Goal: Information Seeking & Learning: Learn about a topic

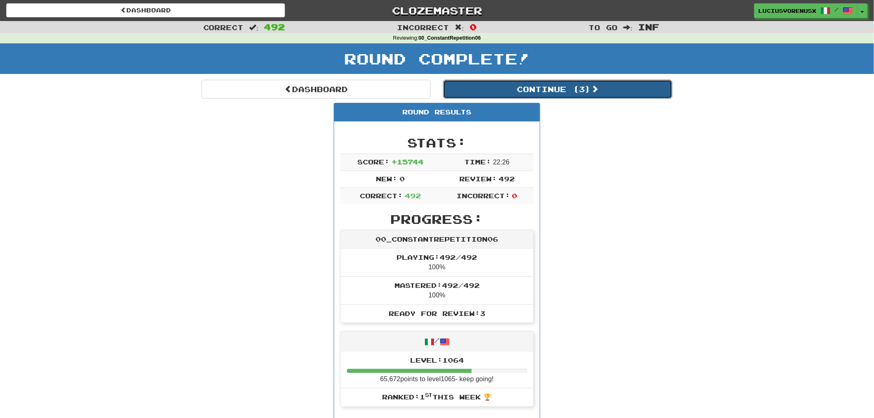
click at [492, 93] on button "Continue ( 3 )" at bounding box center [557, 89] width 229 height 19
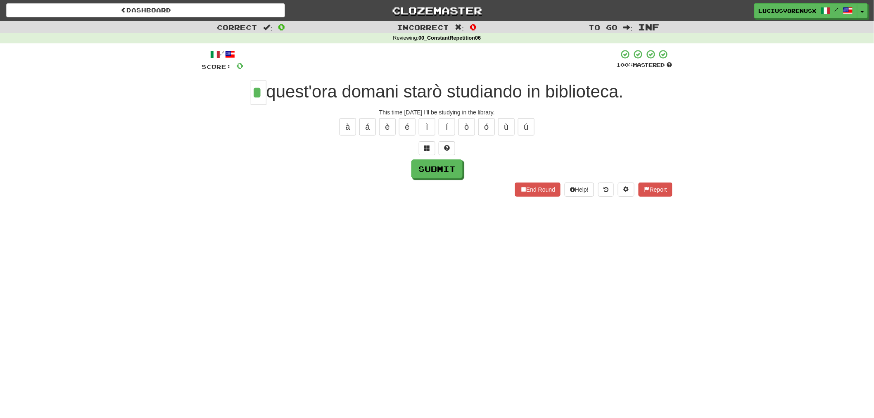
type input "*"
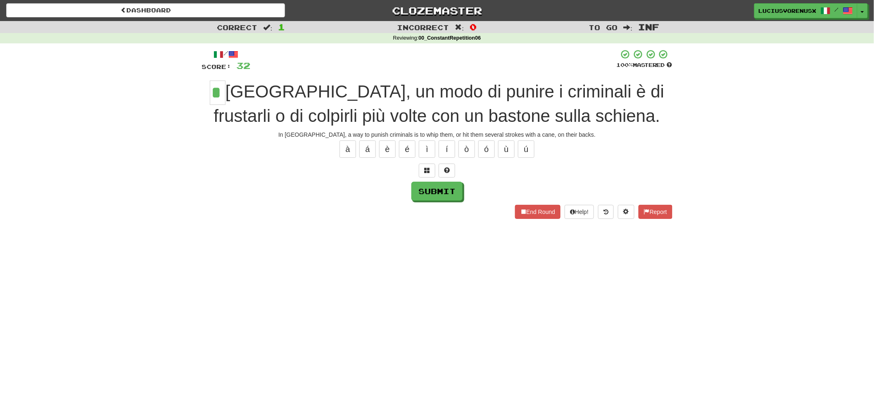
type input "*"
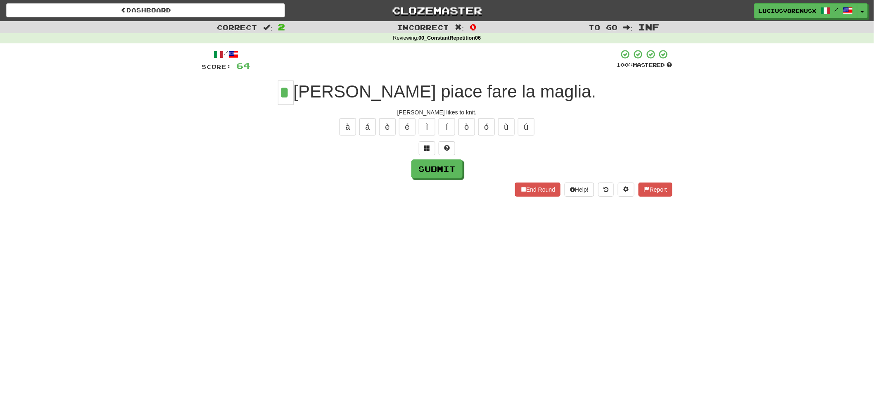
type input "*"
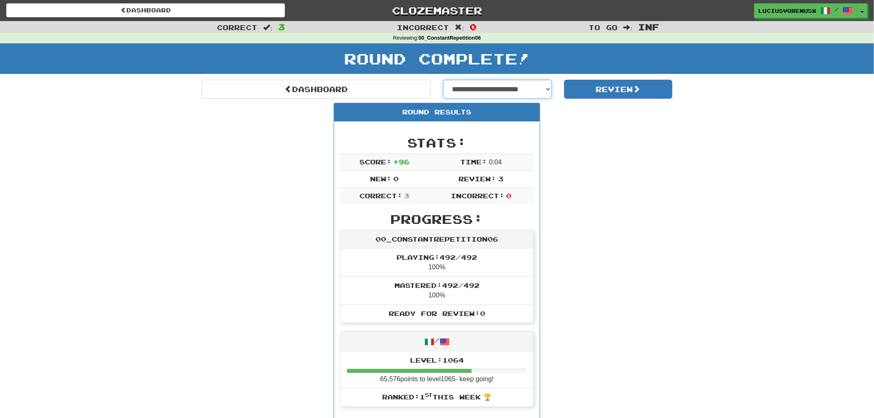
click at [514, 88] on select "**********" at bounding box center [497, 89] width 109 height 19
select select "**********"
click at [443, 80] on select "**********" at bounding box center [497, 89] width 109 height 19
select select "**********"
click at [616, 90] on button "Review" at bounding box center [618, 89] width 109 height 19
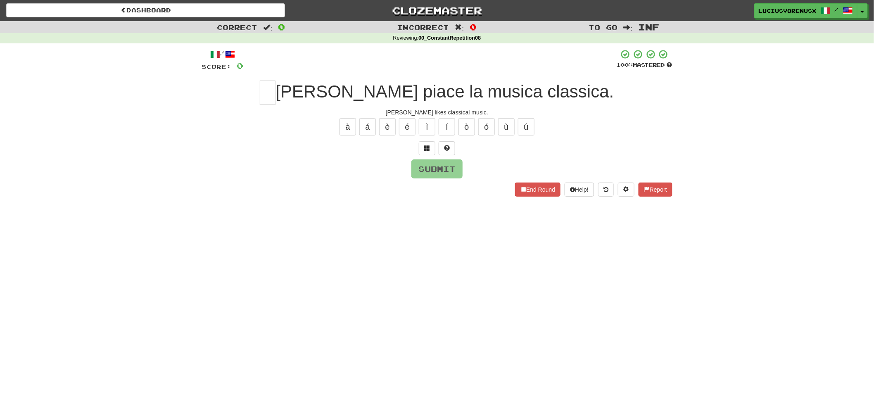
click at [44, 262] on div "Dashboard Clozemaster LuciusVorenusX / Toggle Dropdown Dashboard Leaderboard Ac…" at bounding box center [437, 209] width 874 height 418
click at [275, 85] on input "text" at bounding box center [268, 93] width 16 height 24
type input "*"
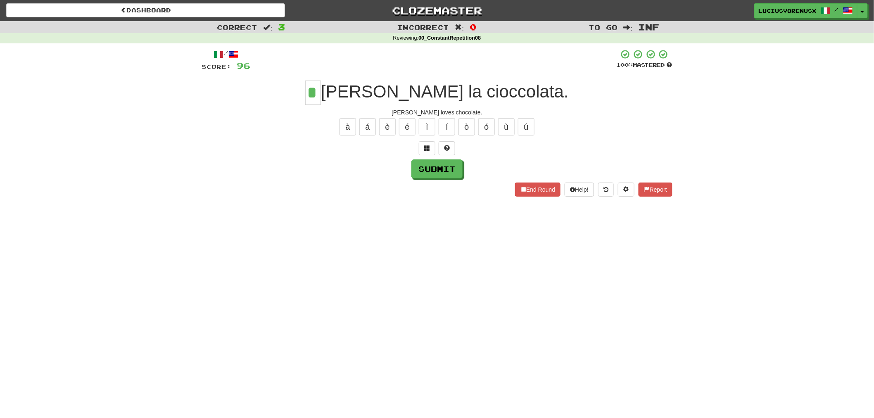
type input "*"
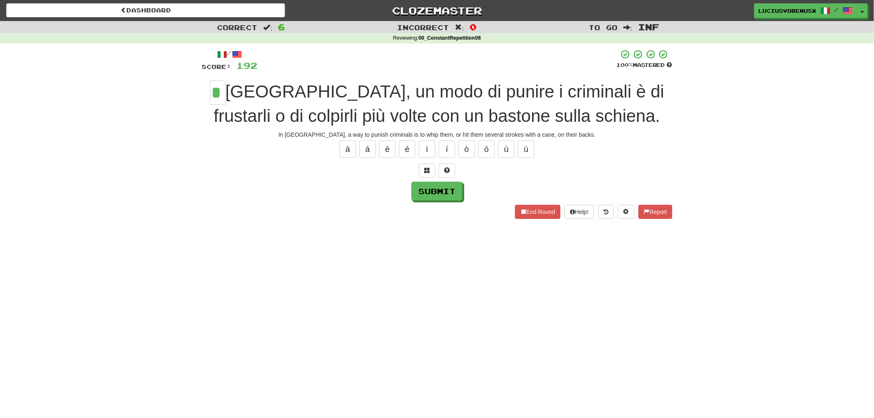
type input "*"
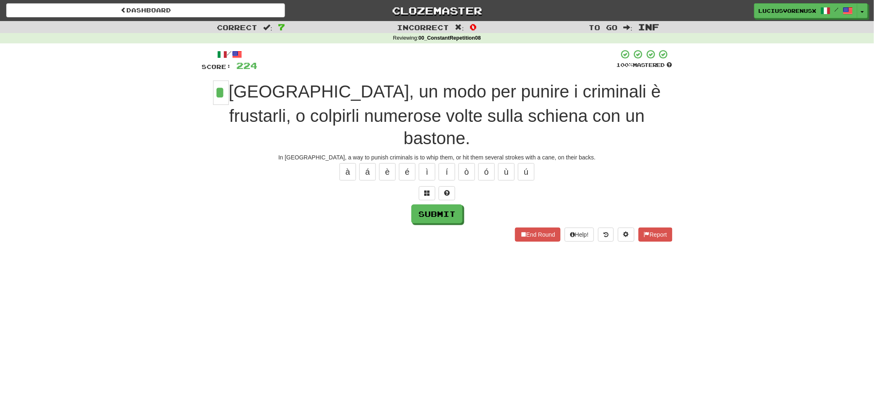
type input "*"
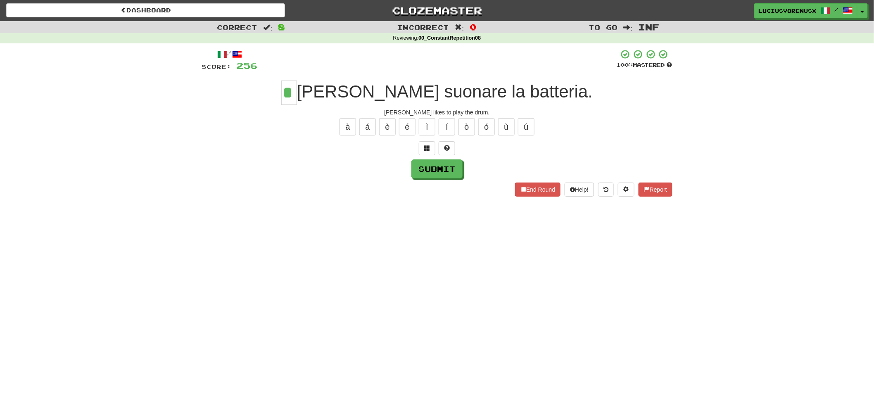
type input "*"
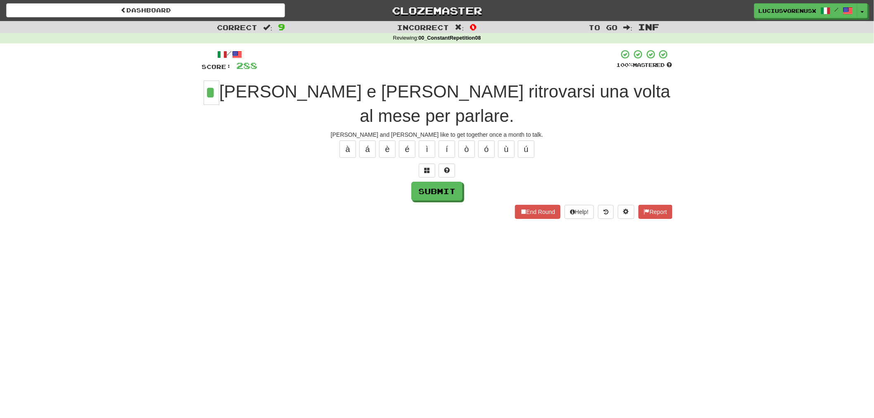
type input "*"
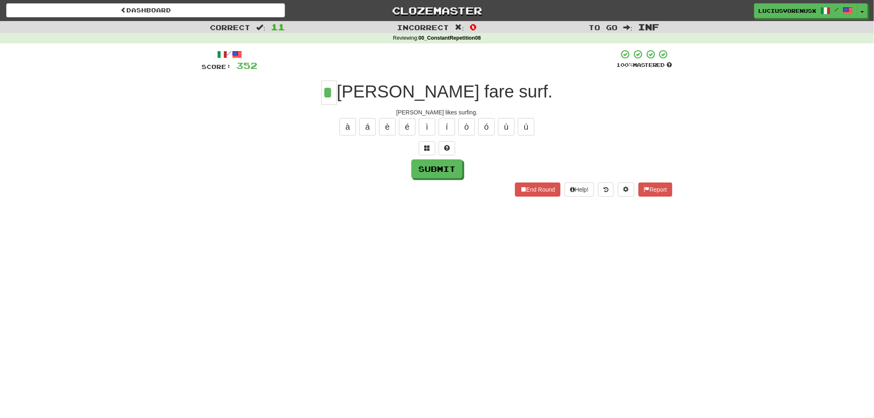
type input "*"
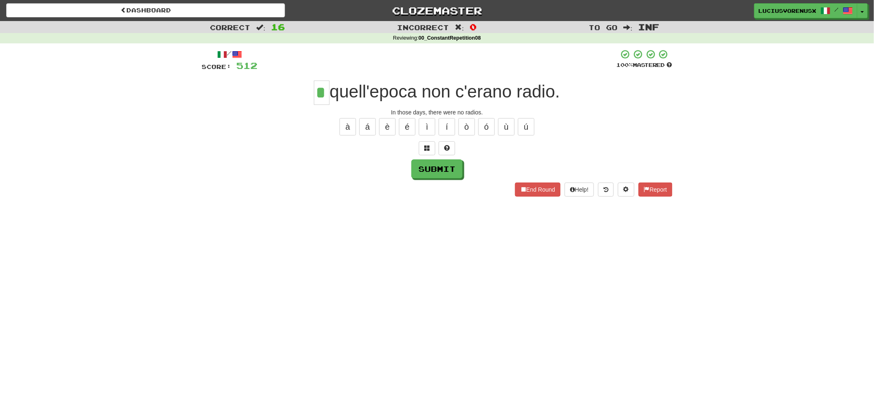
type input "*"
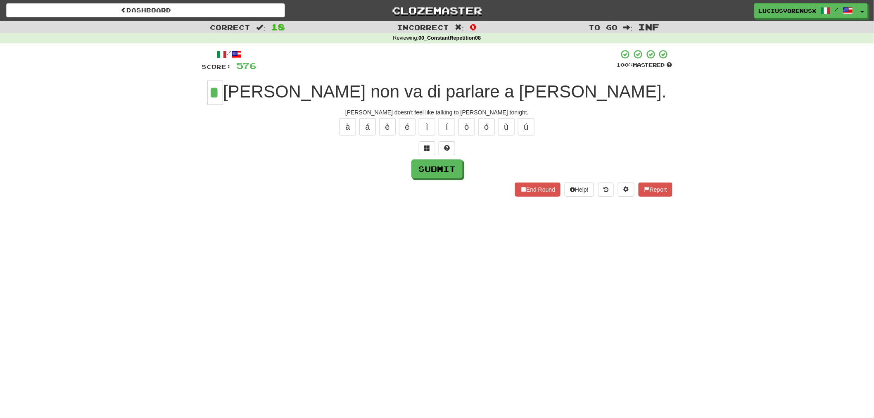
type input "*"
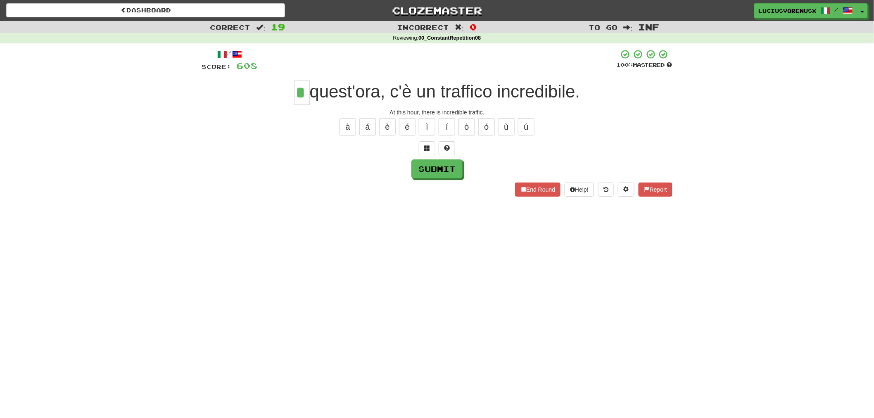
type input "*"
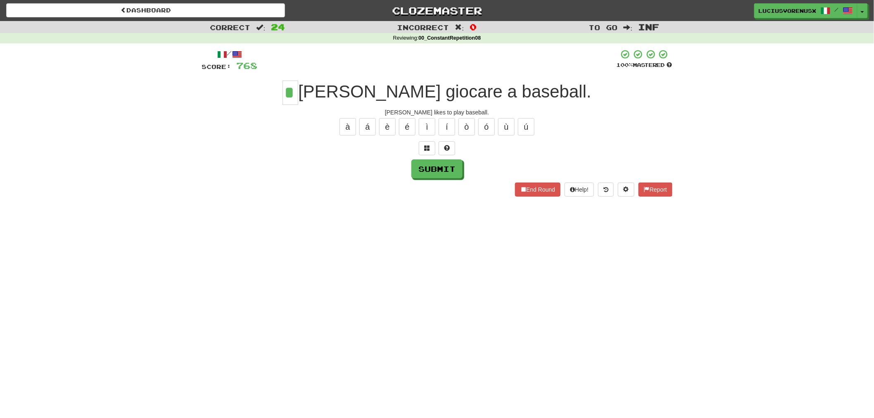
type input "*"
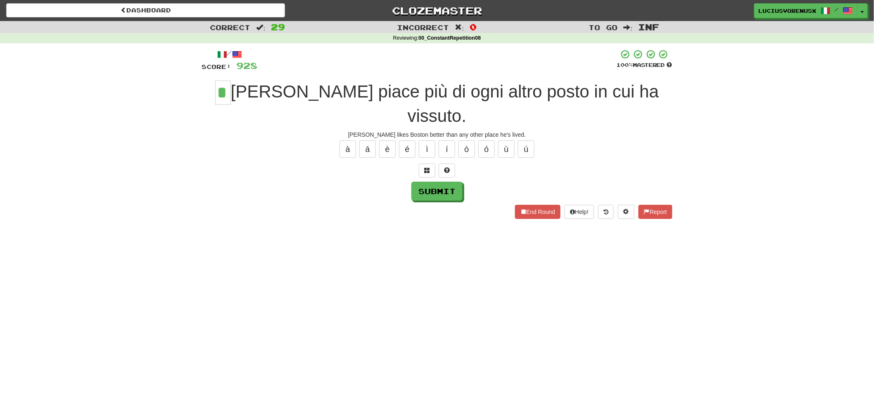
type input "*"
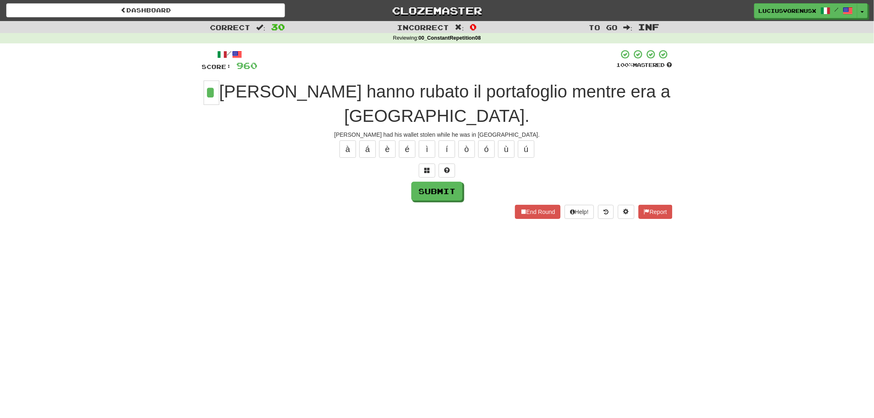
type input "*"
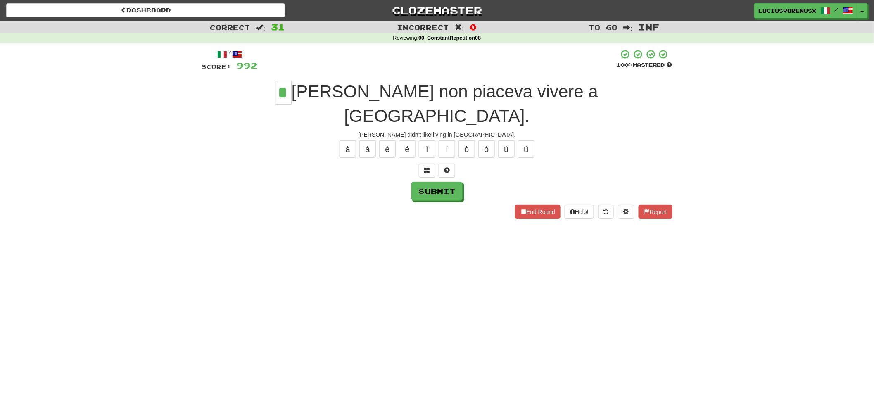
type input "*"
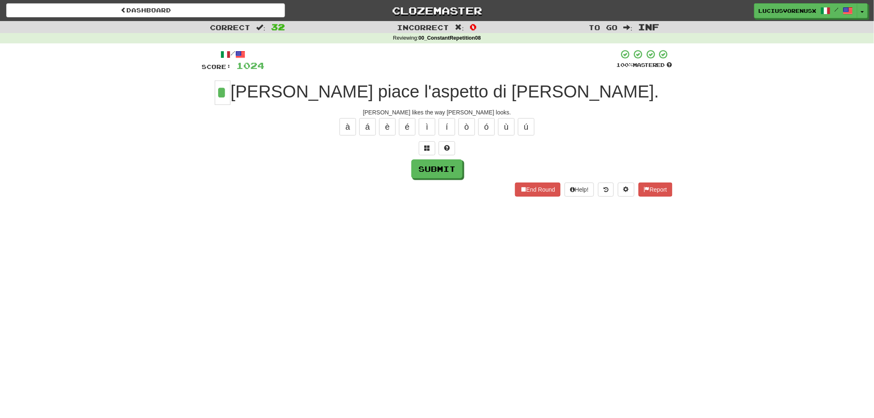
type input "*"
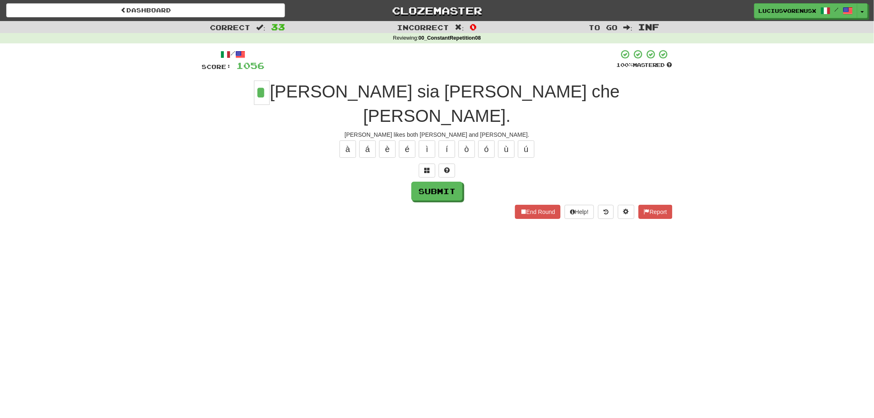
type input "*"
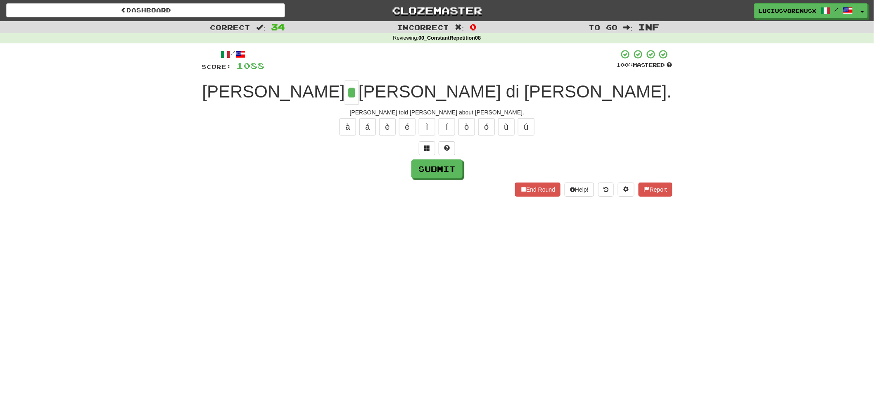
type input "*"
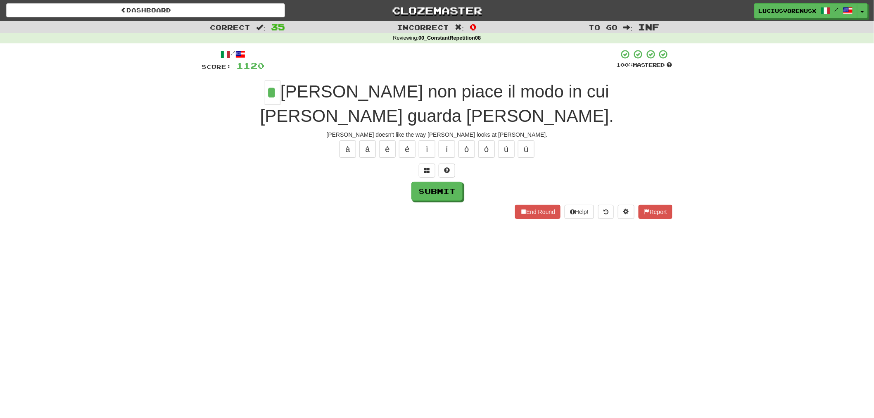
type input "*"
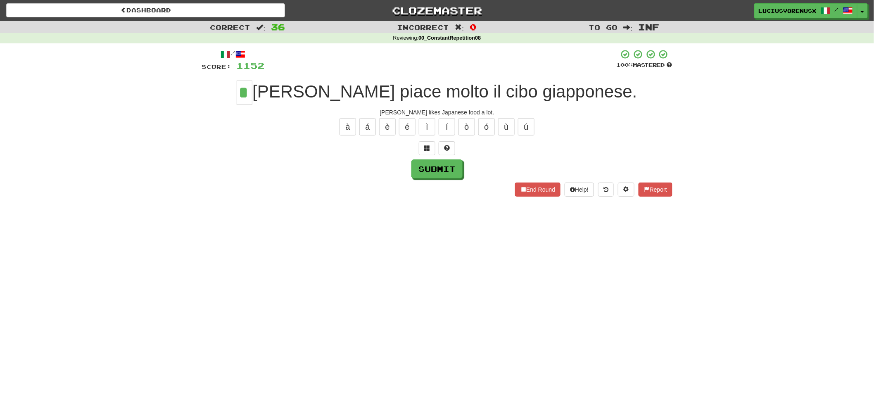
type input "*"
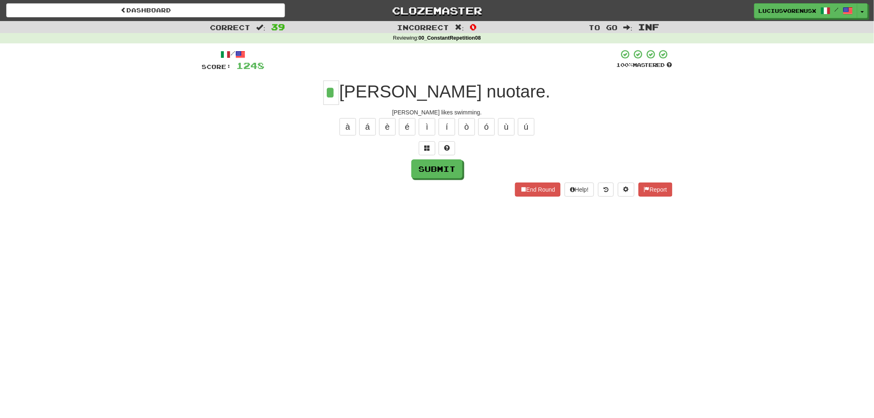
type input "*"
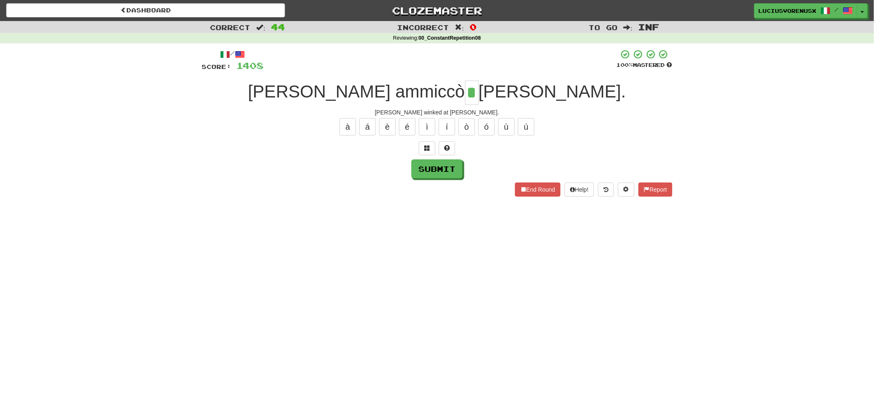
type input "*"
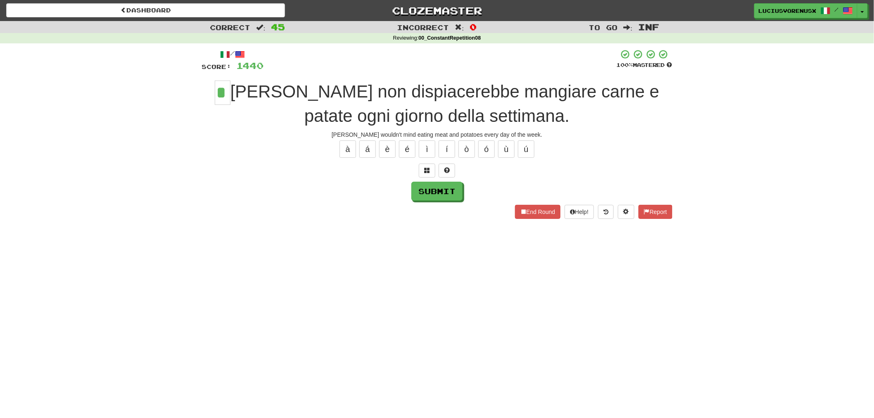
type input "*"
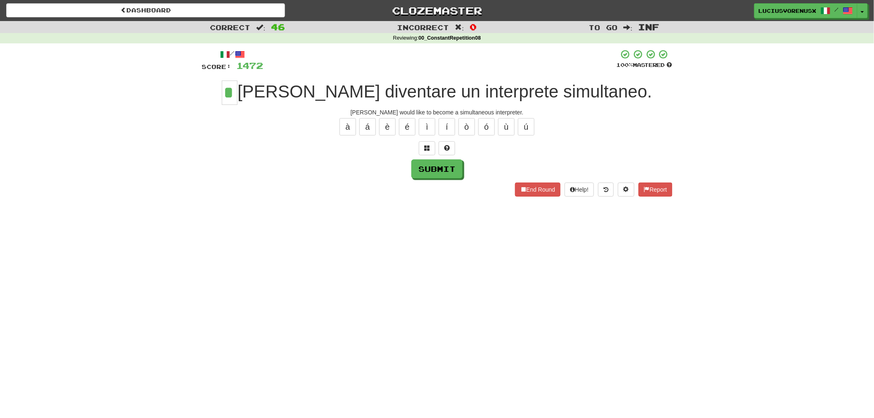
type input "*"
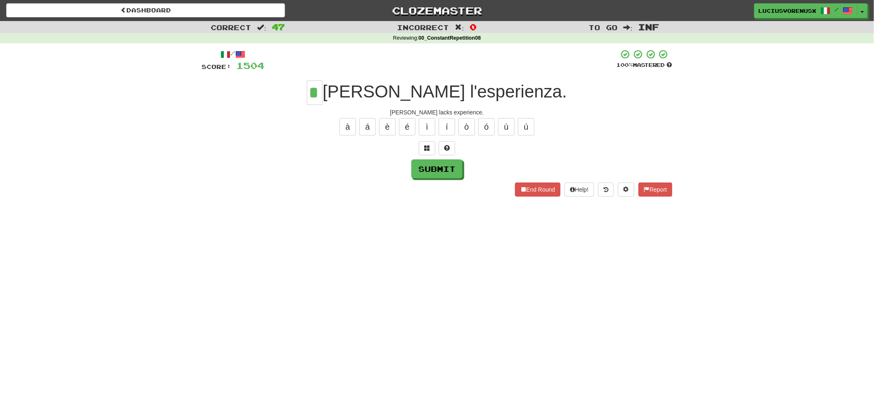
type input "*"
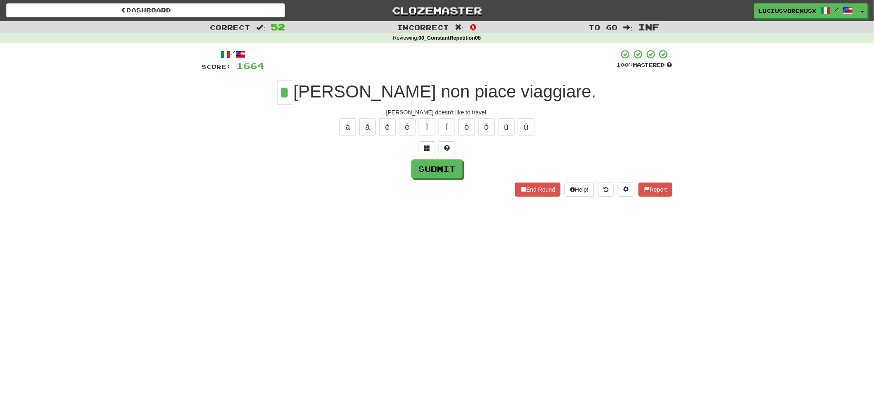
type input "*"
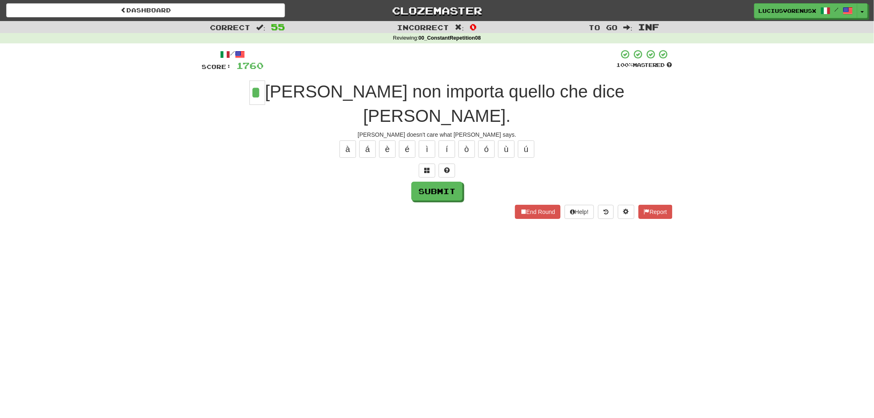
type input "*"
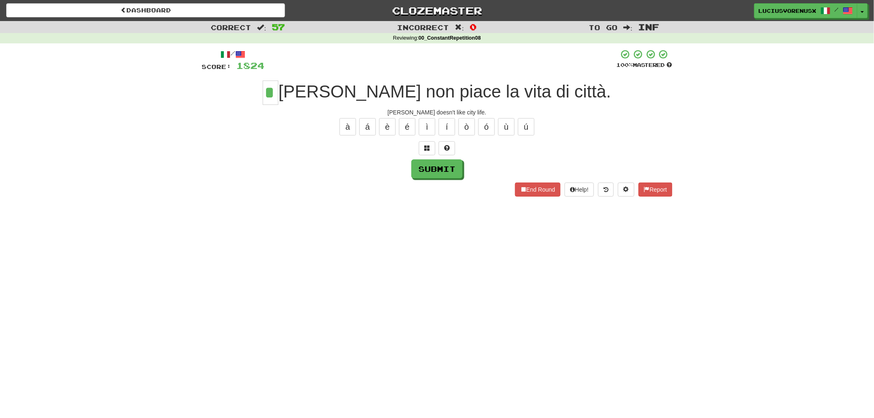
type input "*"
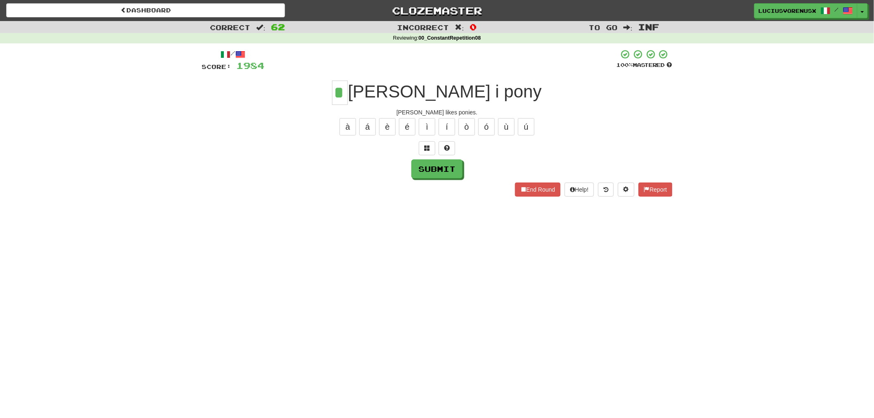
type input "*"
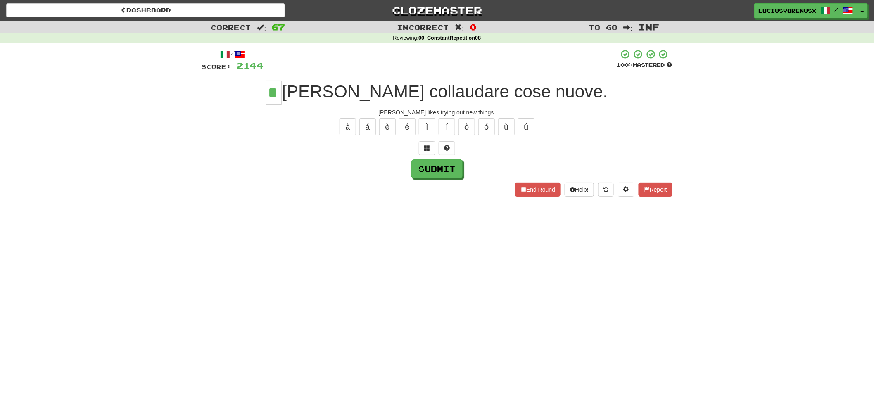
type input "*"
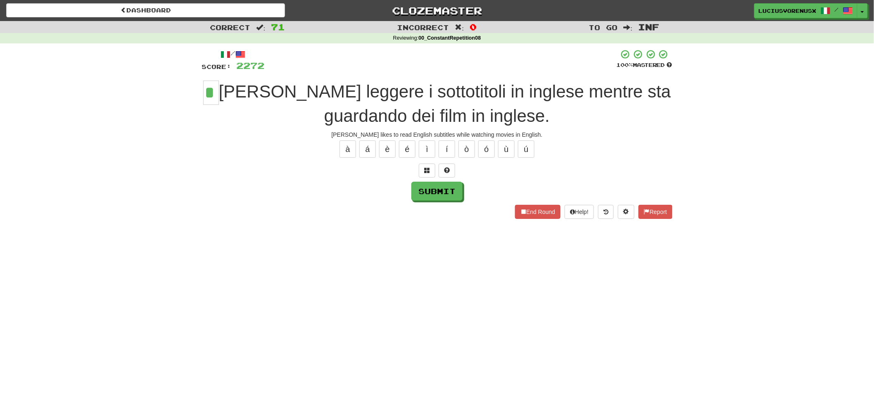
type input "*"
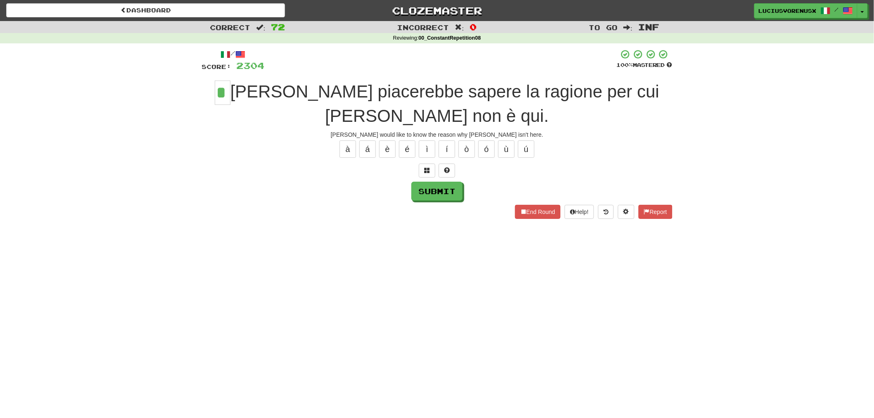
type input "*"
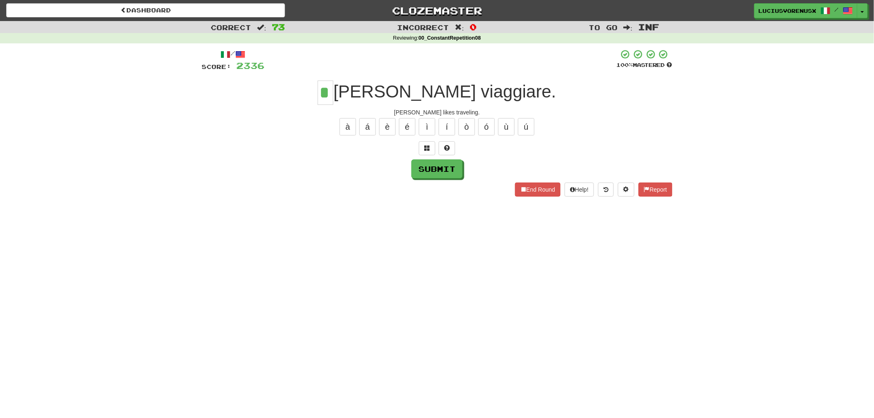
type input "*"
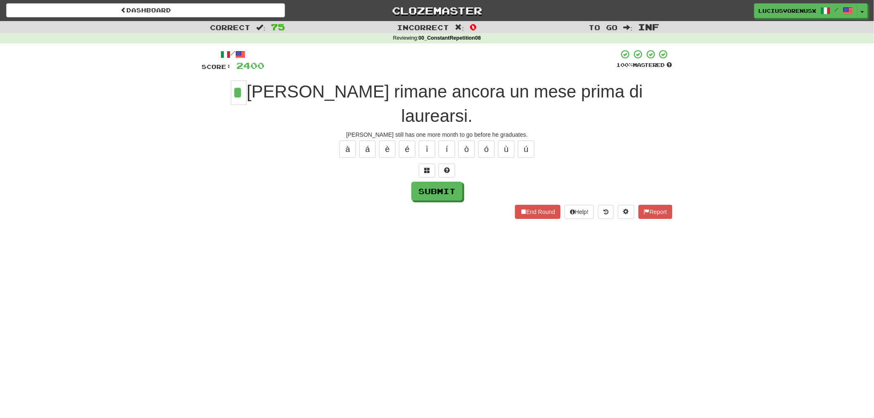
type input "*"
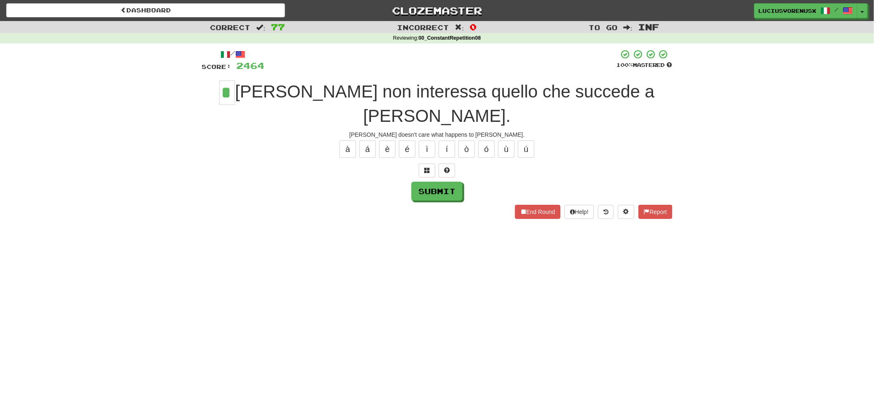
type input "*"
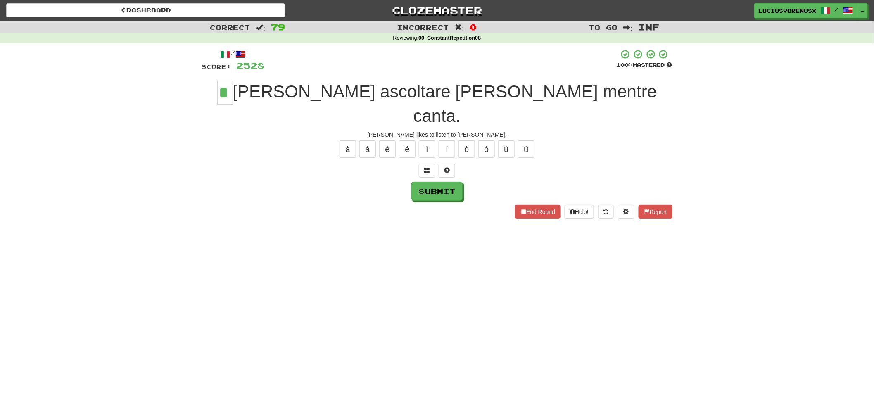
type input "*"
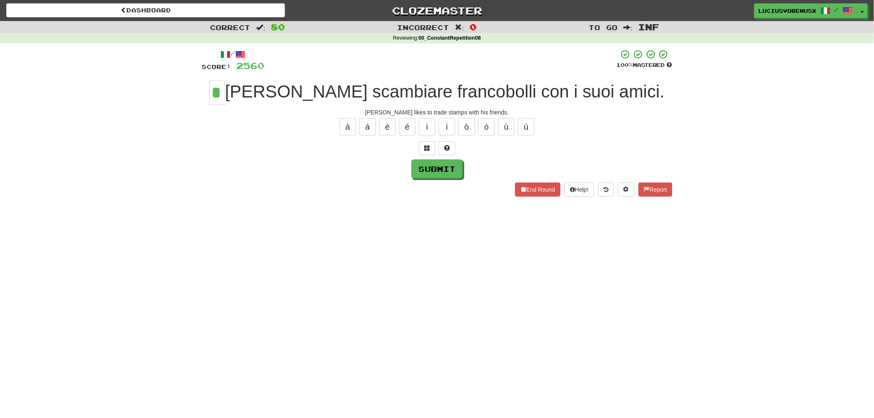
type input "*"
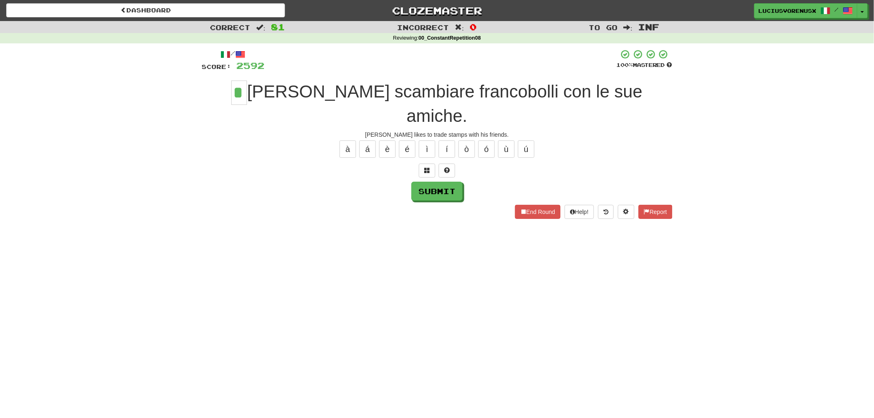
type input "*"
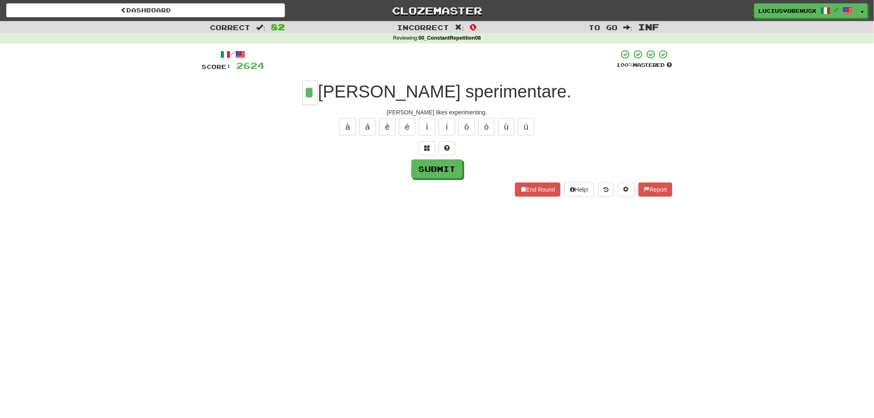
type input "*"
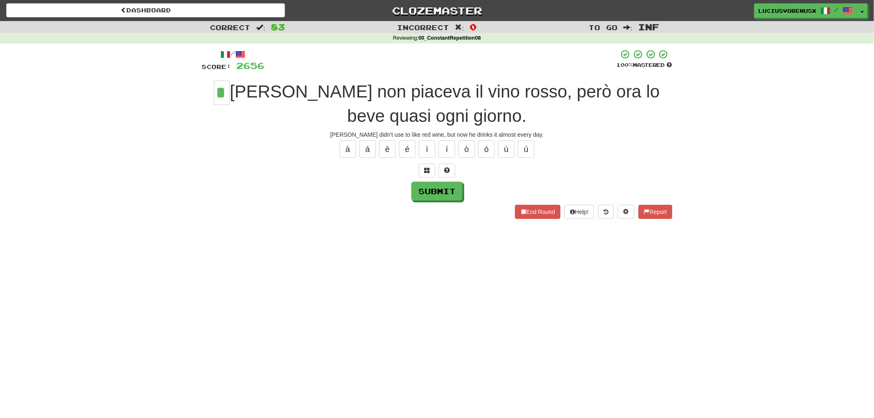
type input "*"
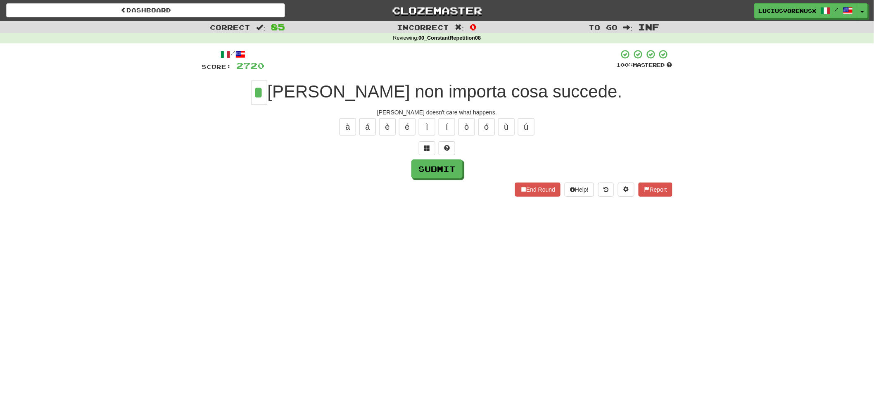
type input "*"
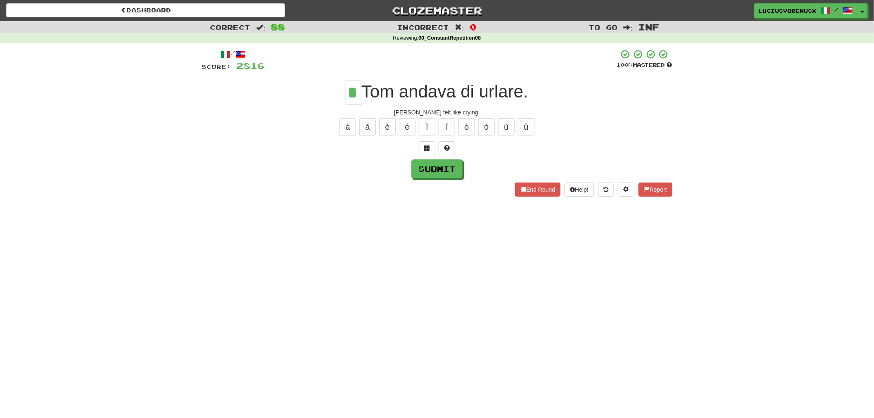
type input "*"
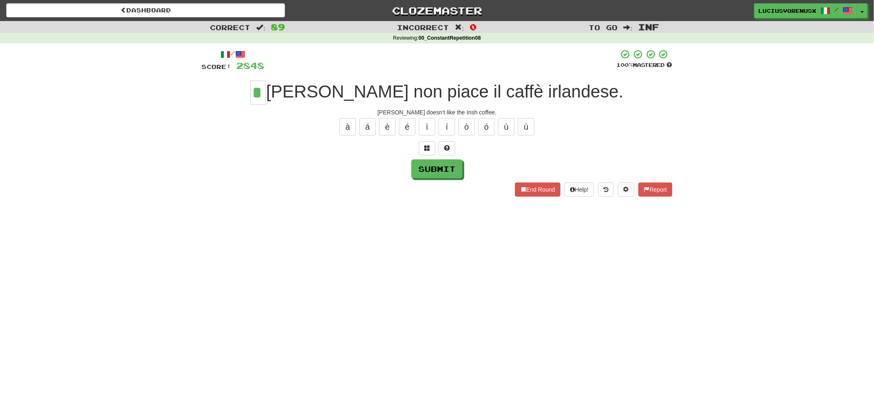
type input "*"
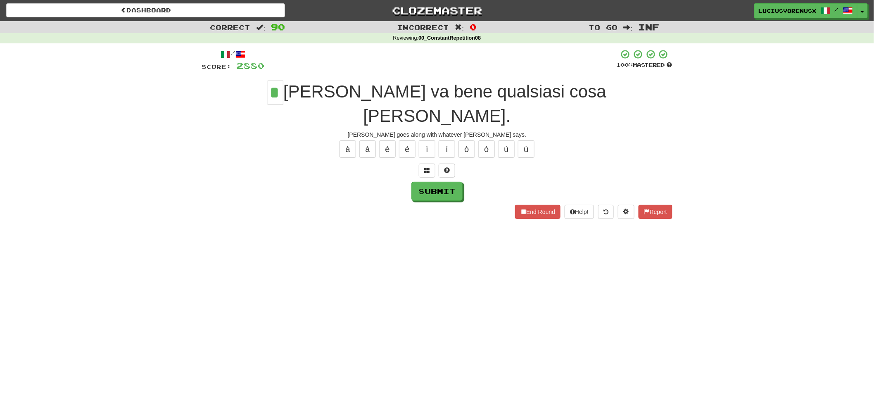
type input "*"
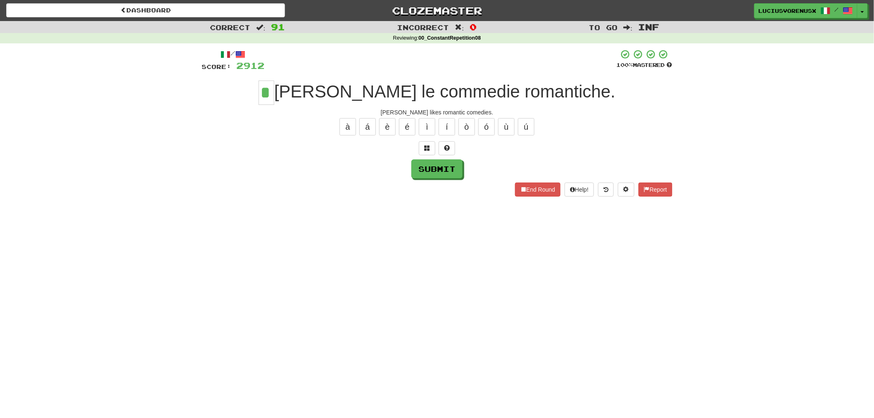
type input "*"
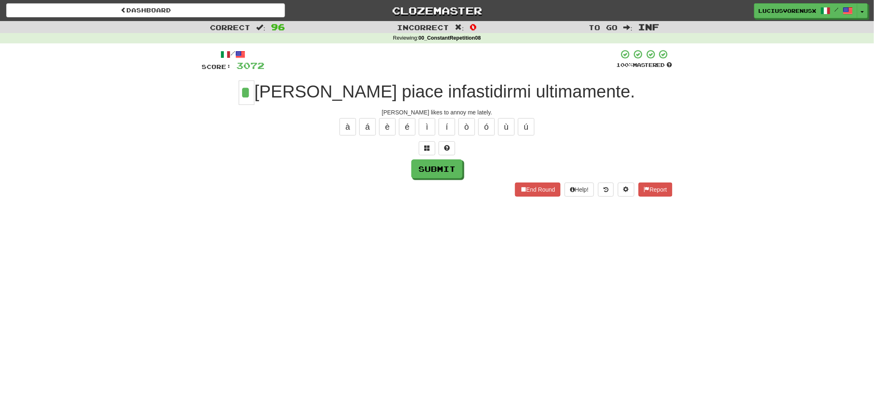
type input "*"
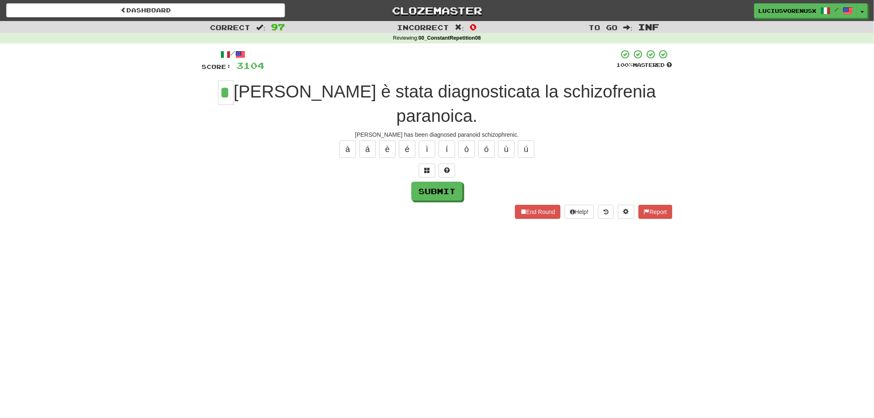
type input "*"
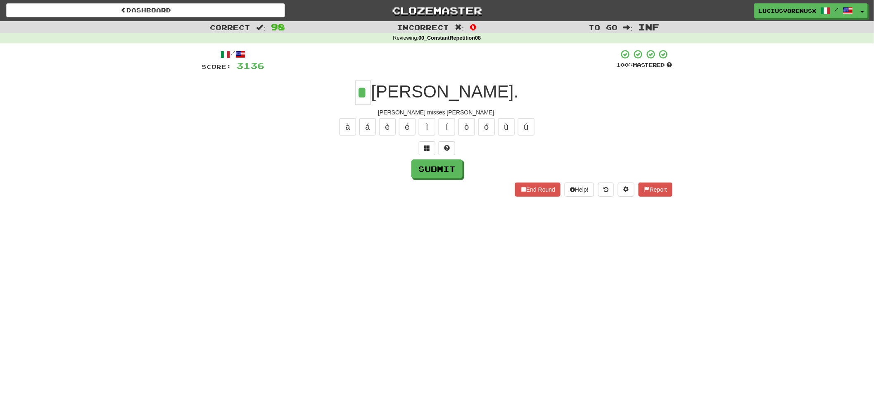
type input "*"
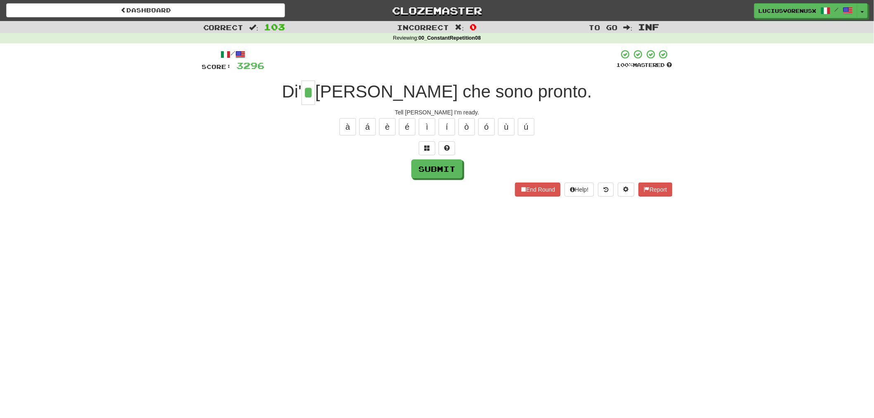
type input "*"
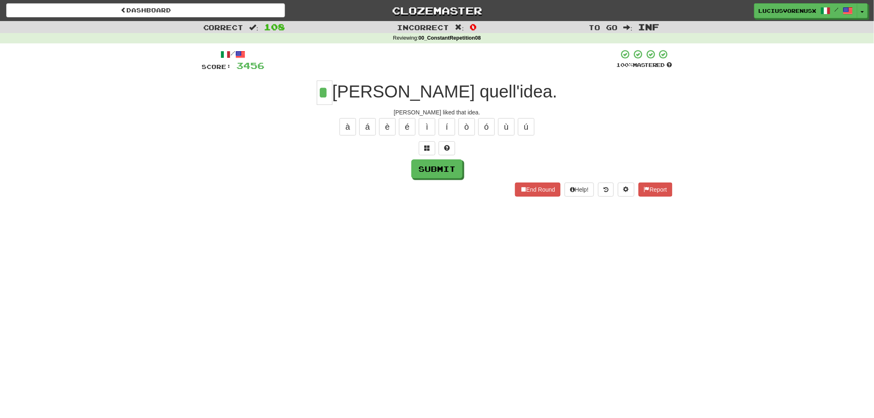
type input "*"
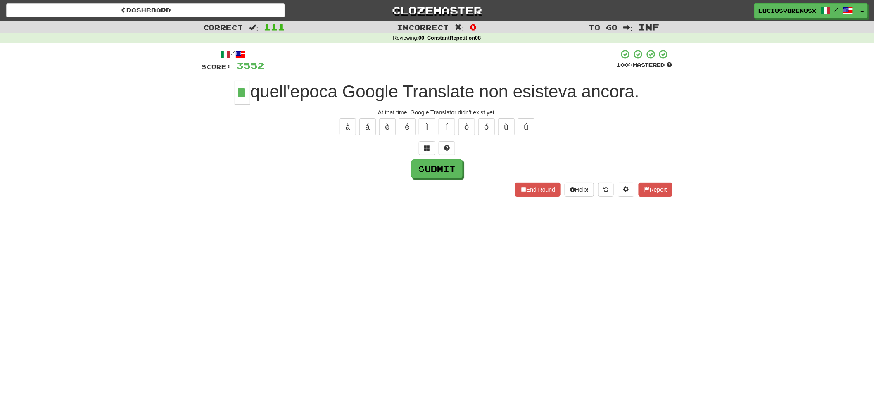
type input "*"
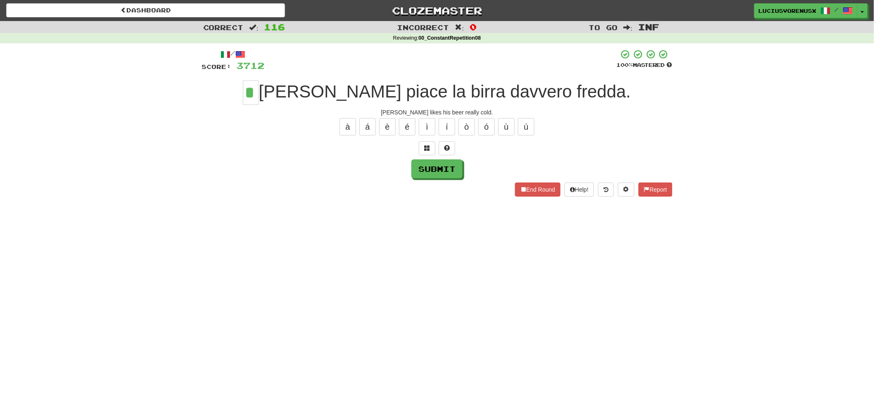
type input "*"
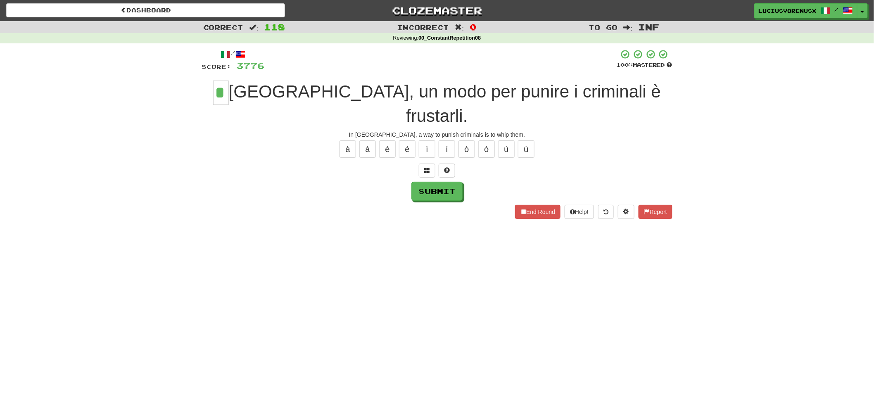
type input "*"
